Goal: Transaction & Acquisition: Purchase product/service

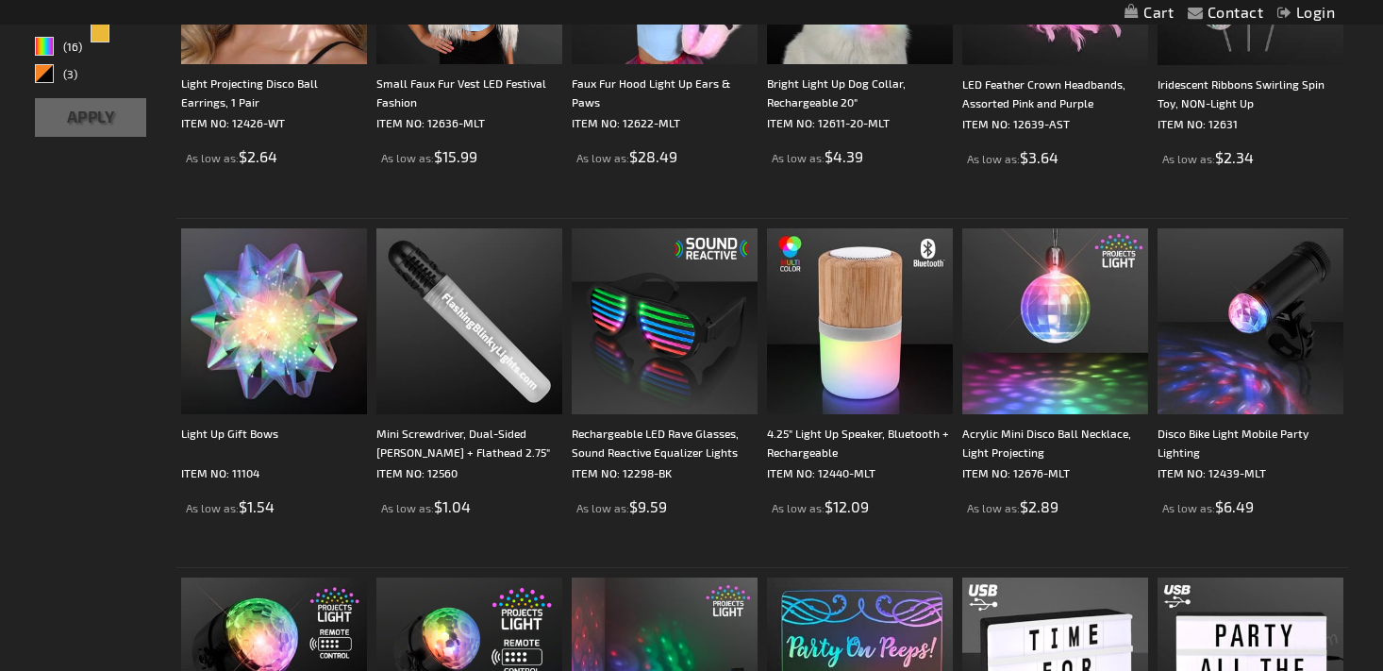
scroll to position [524, 0]
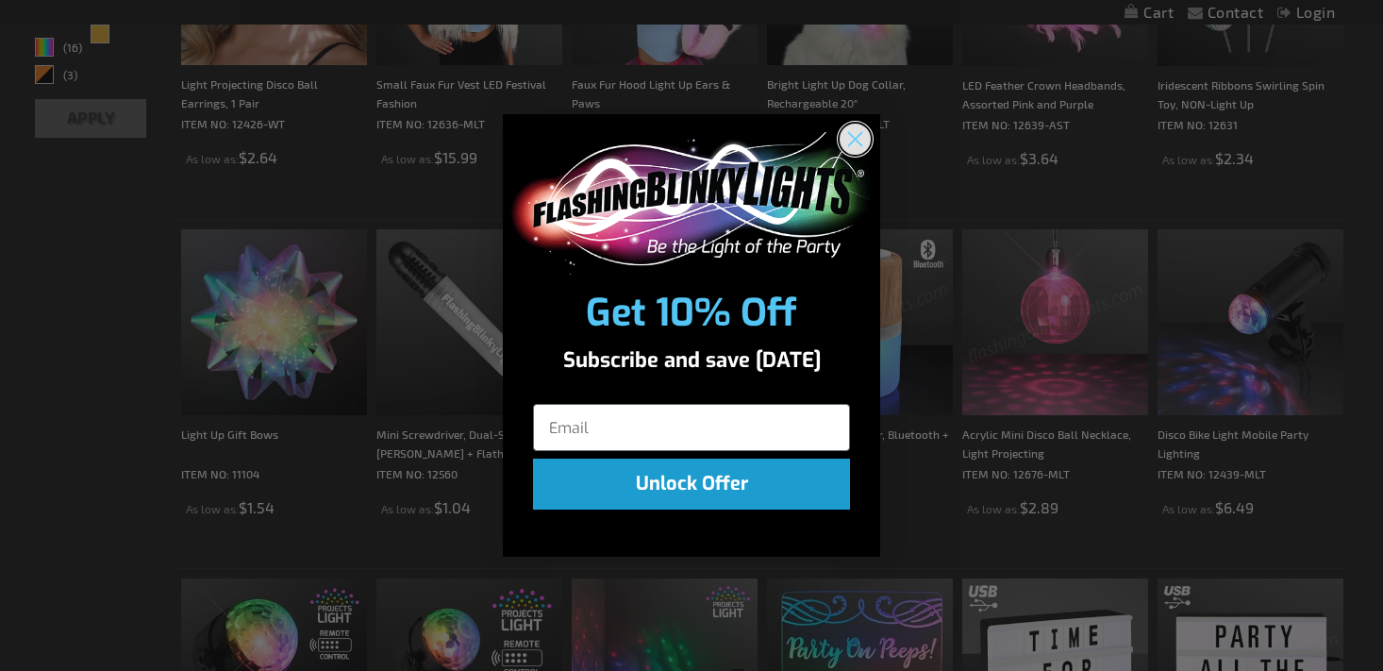
click at [858, 130] on circle "Close dialog" at bounding box center [855, 139] width 31 height 31
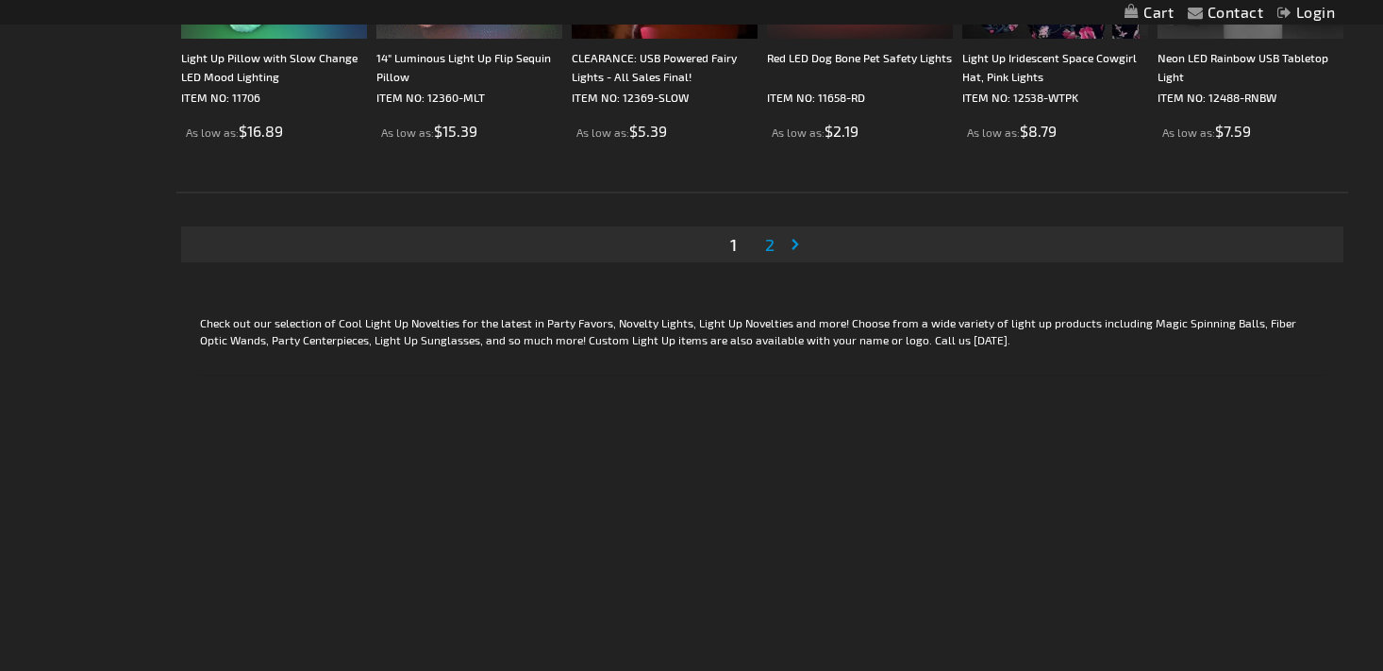
scroll to position [3721, 0]
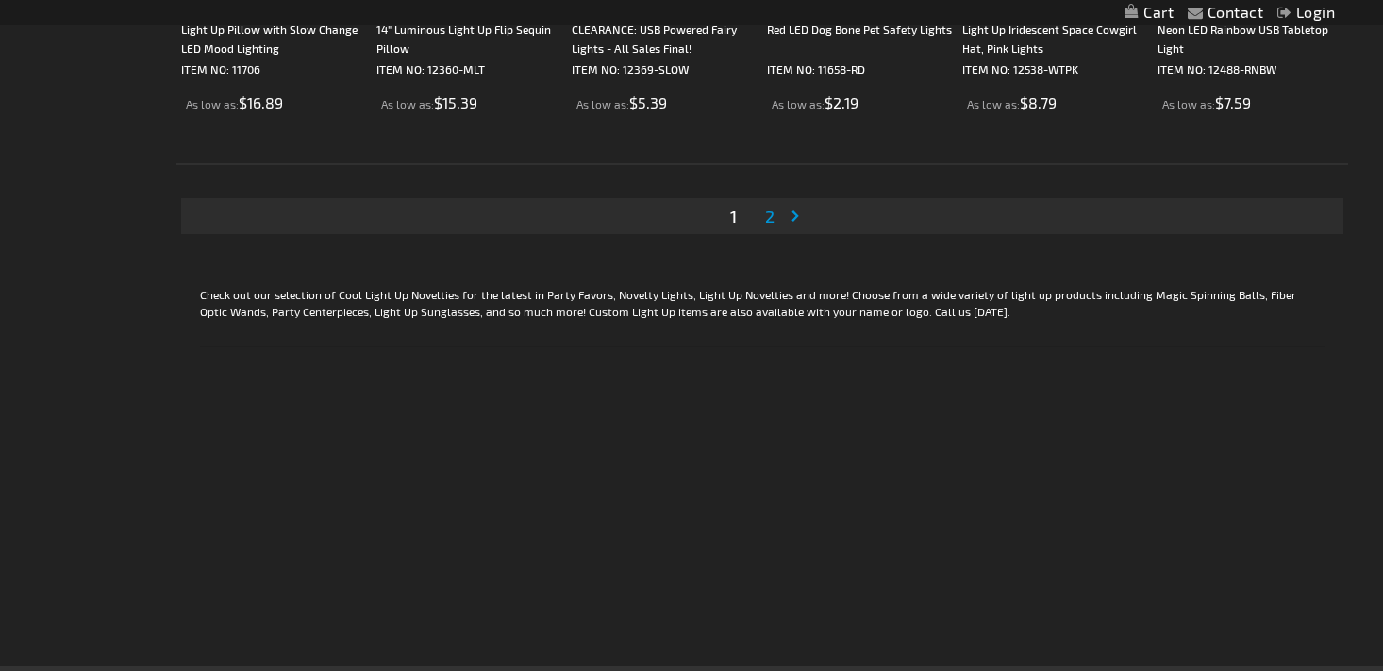
click at [771, 211] on span "2" at bounding box center [769, 216] width 9 height 21
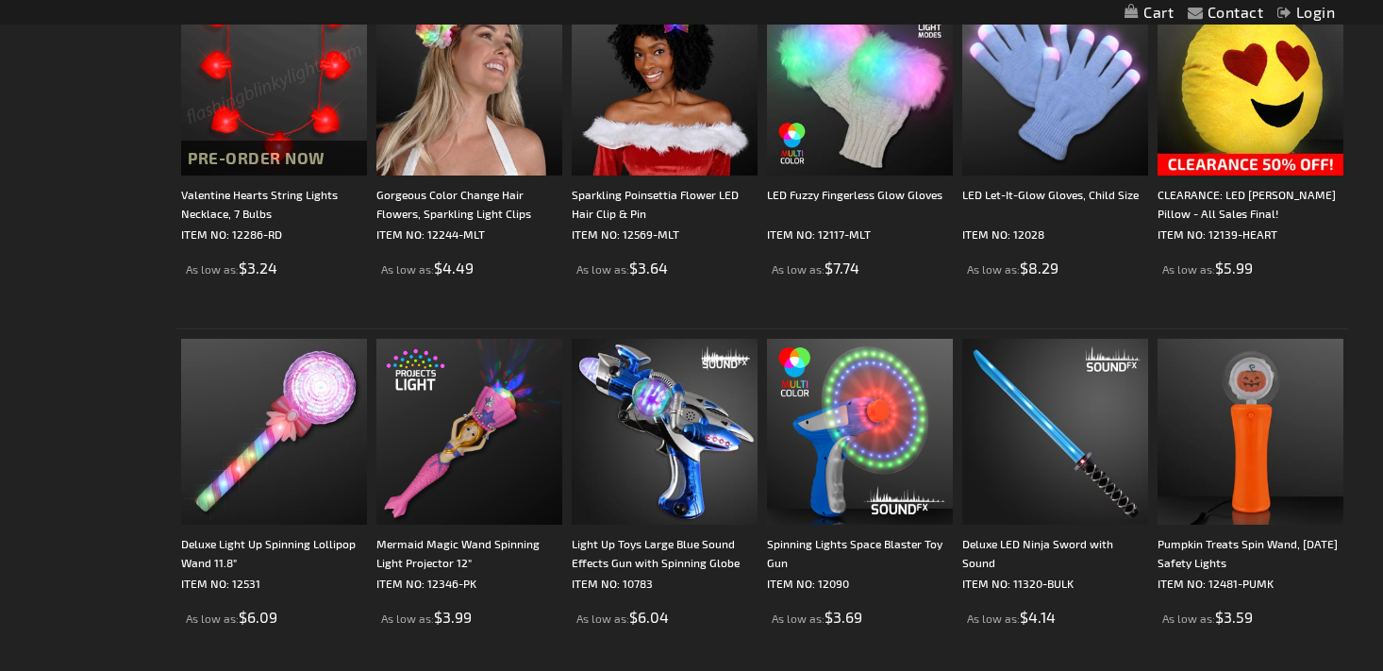
scroll to position [1117, 0]
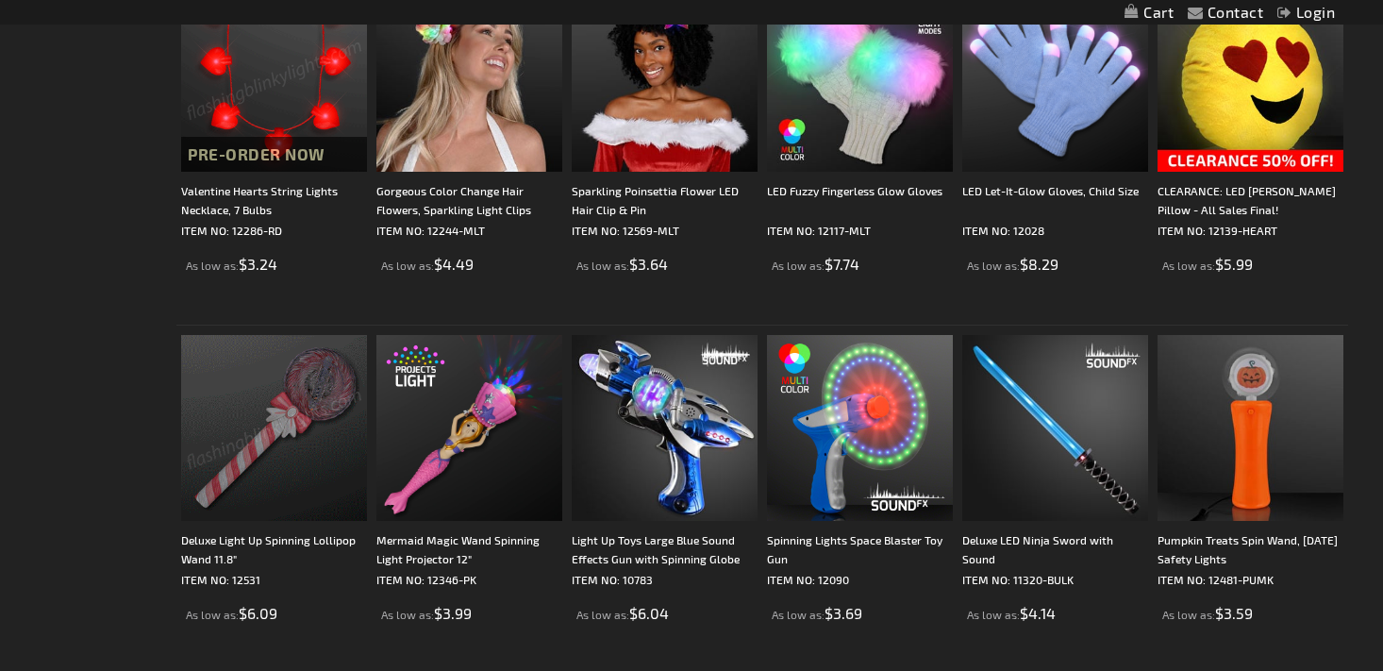
click at [255, 479] on img at bounding box center [274, 428] width 186 height 186
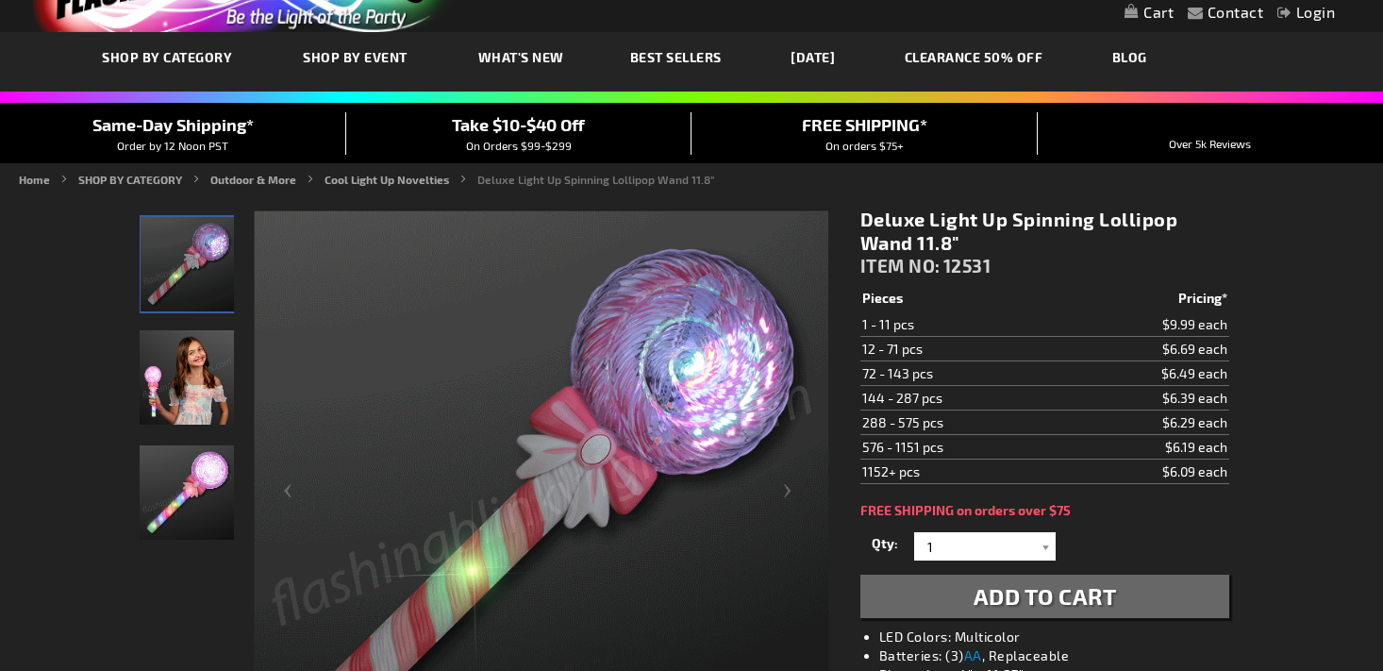
scroll to position [90, 0]
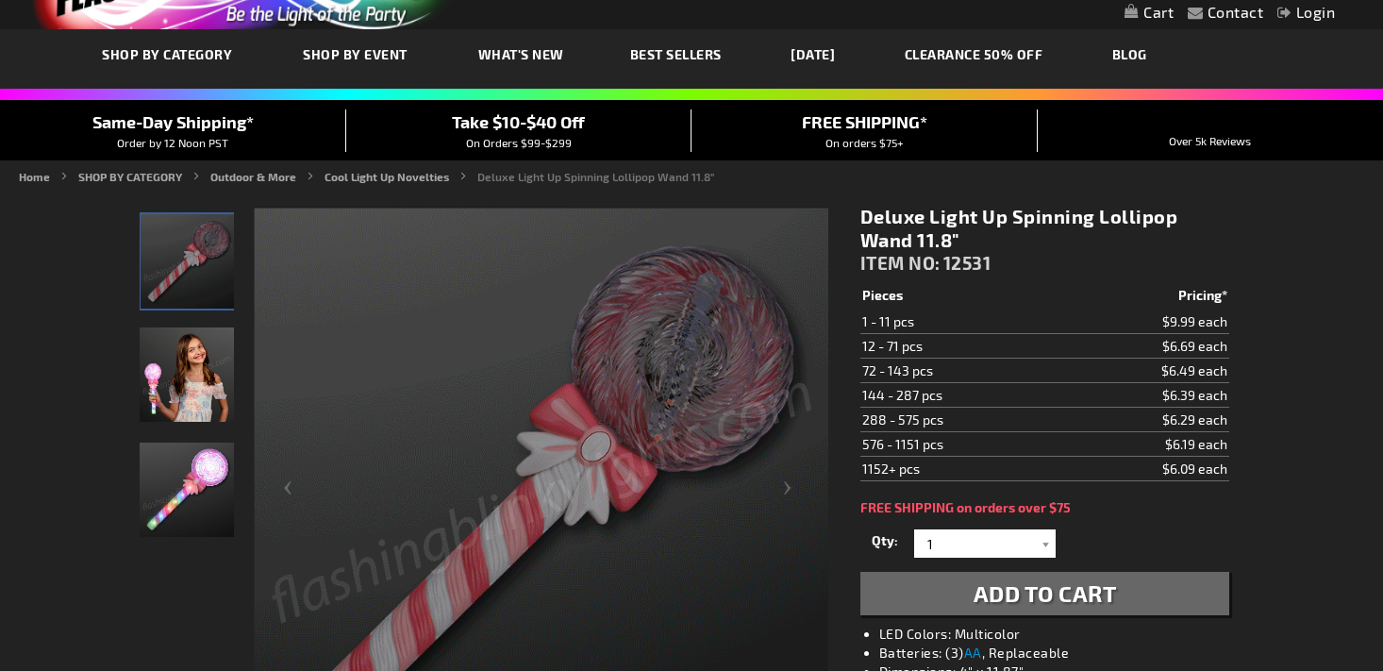
click at [204, 490] on img at bounding box center [187, 489] width 94 height 94
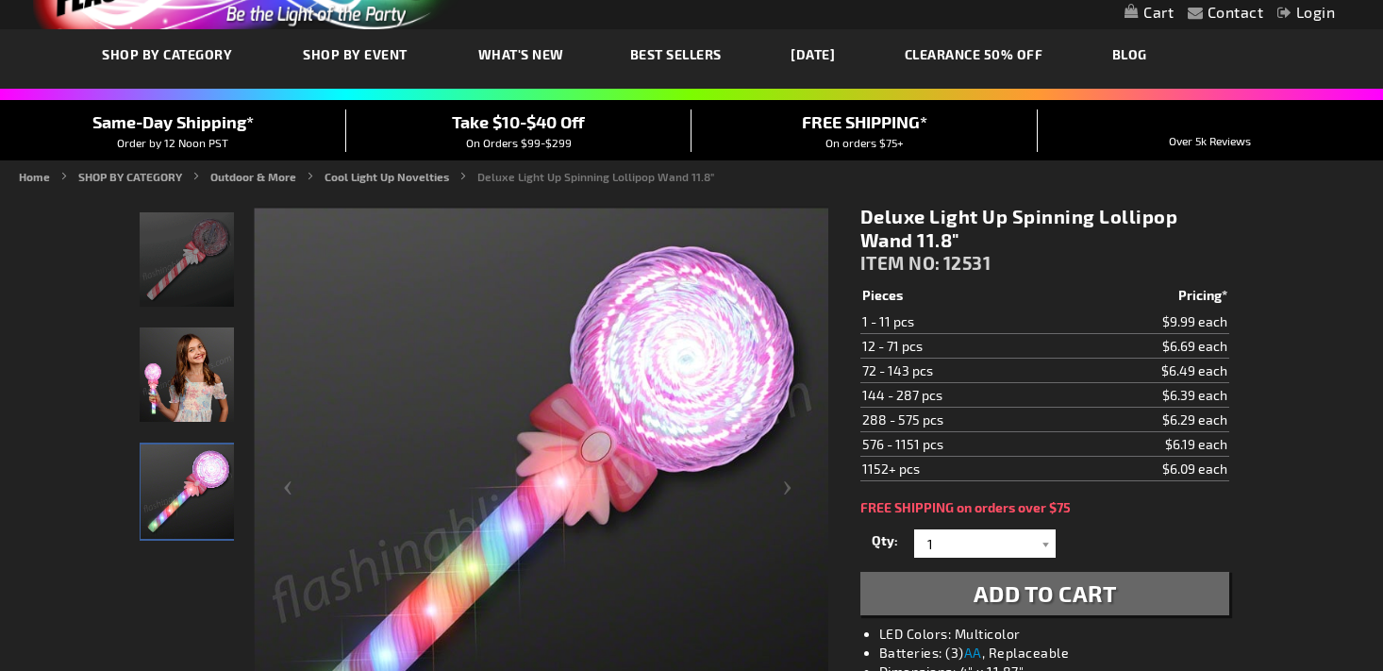
click at [200, 379] on img at bounding box center [187, 374] width 94 height 94
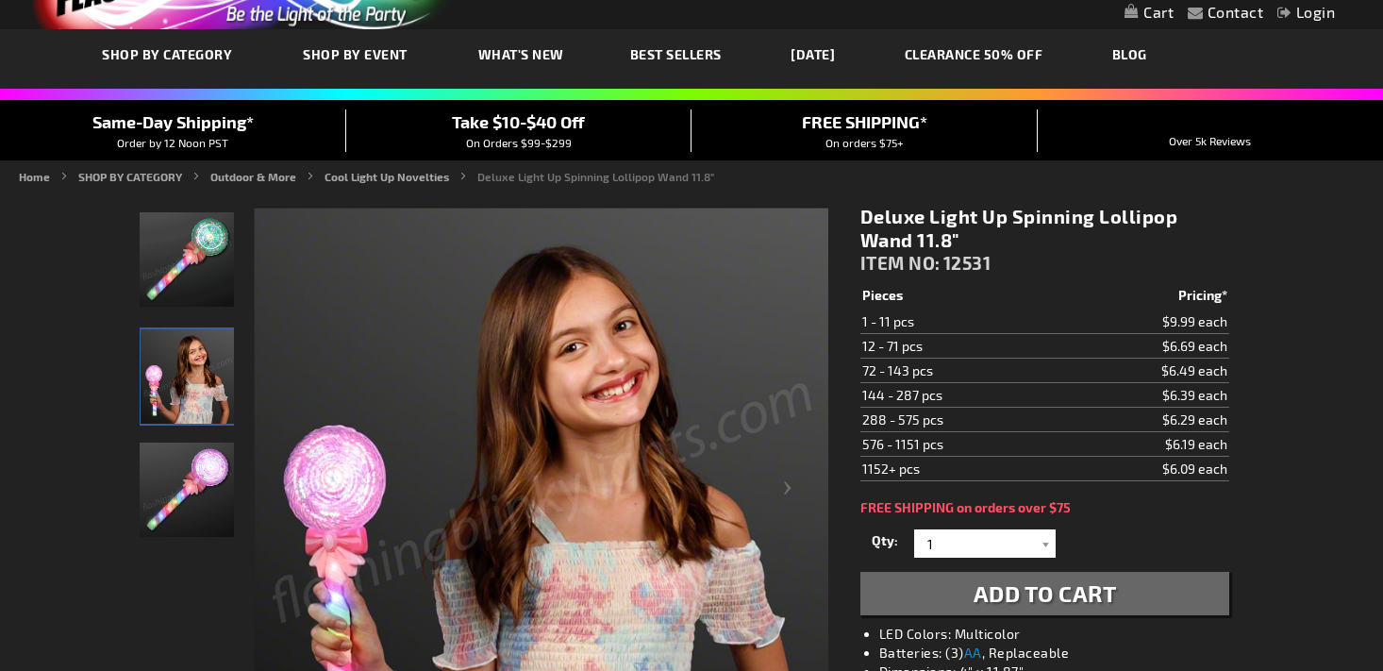
click at [172, 264] on img at bounding box center [187, 259] width 94 height 94
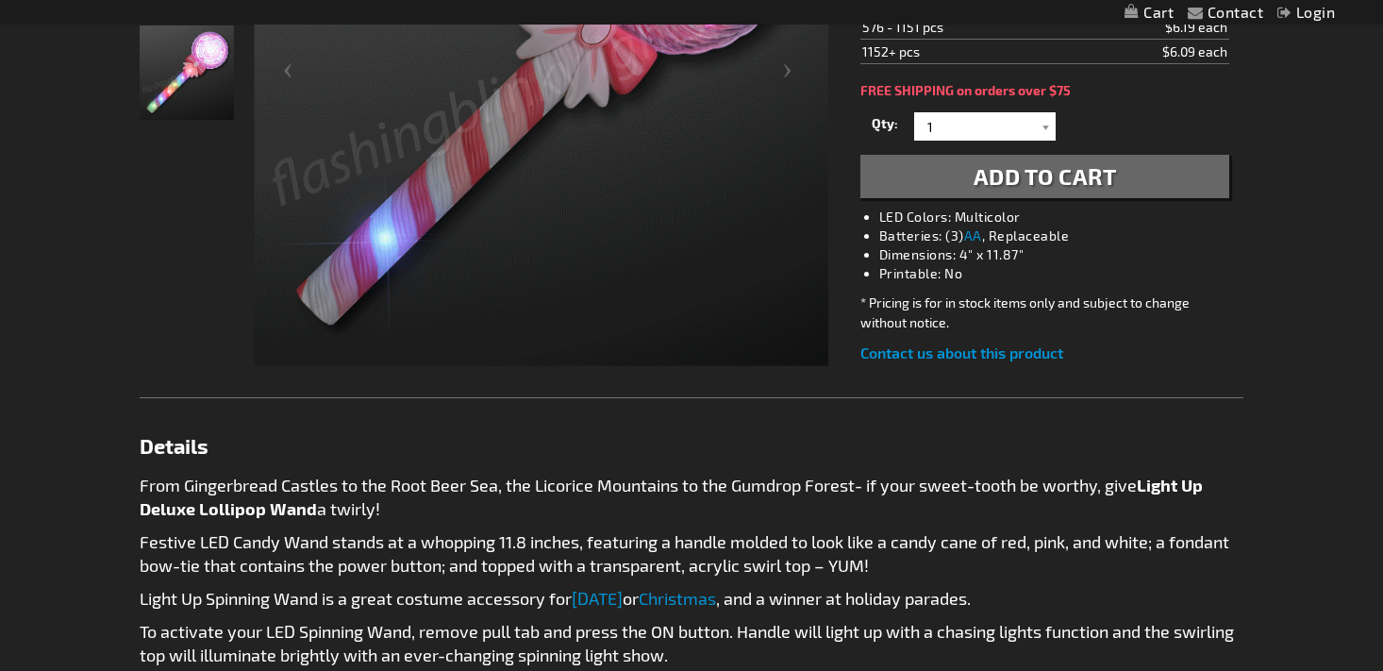
scroll to position [0, 0]
